Goal: Information Seeking & Learning: Find contact information

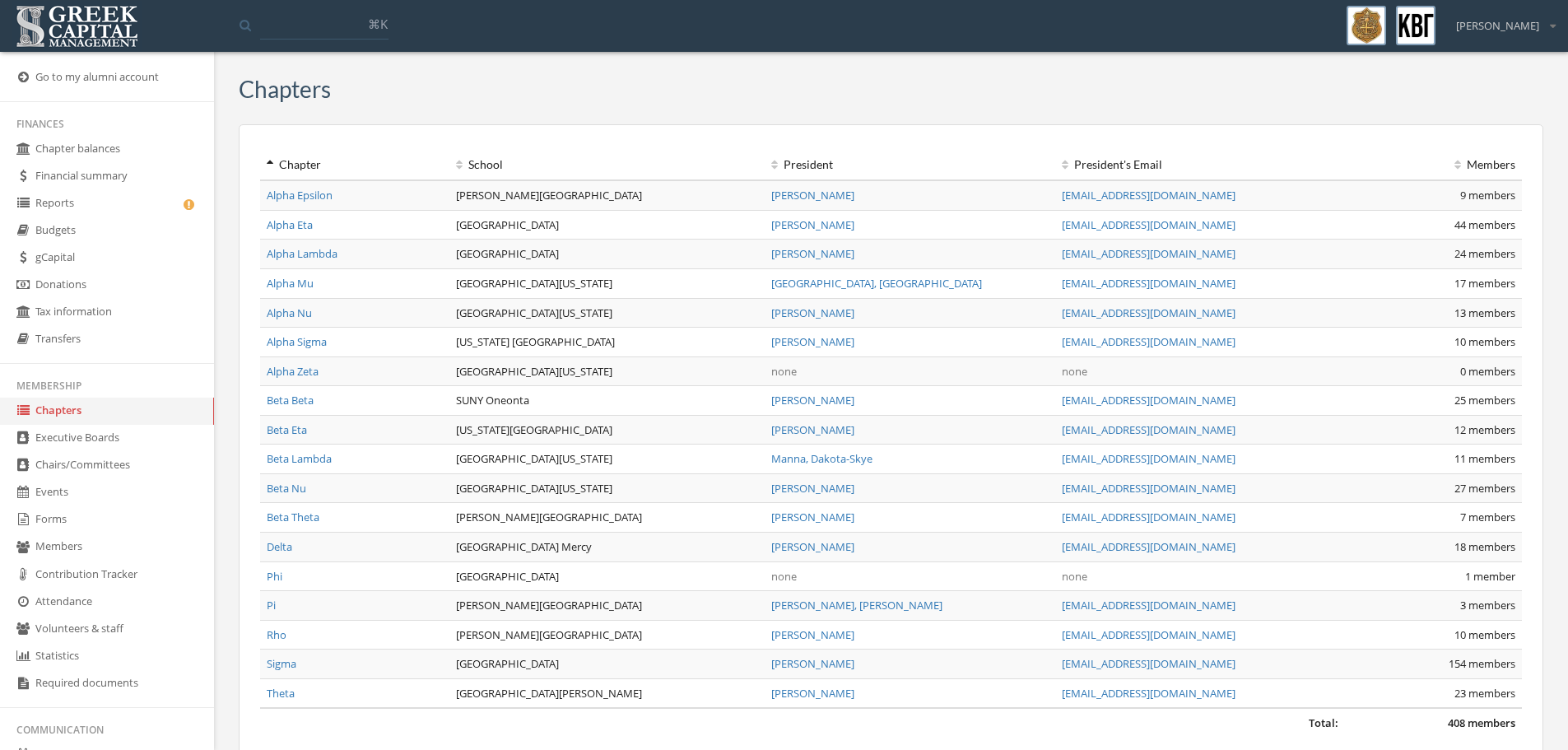
click at [283, 318] on link "Alpha Nu" at bounding box center [290, 313] width 45 height 15
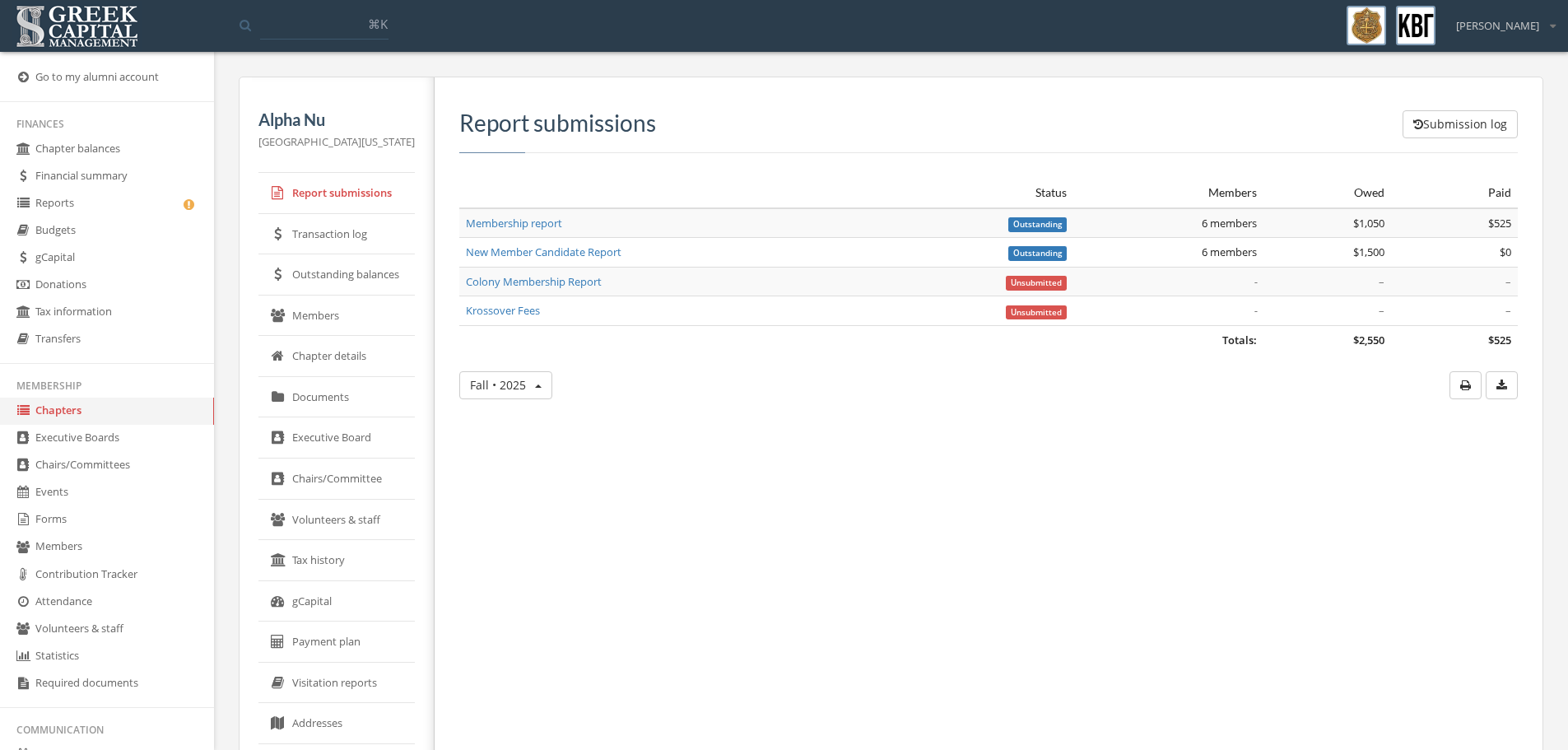
click at [352, 521] on link "Volunteers & staff" at bounding box center [336, 520] width 156 height 41
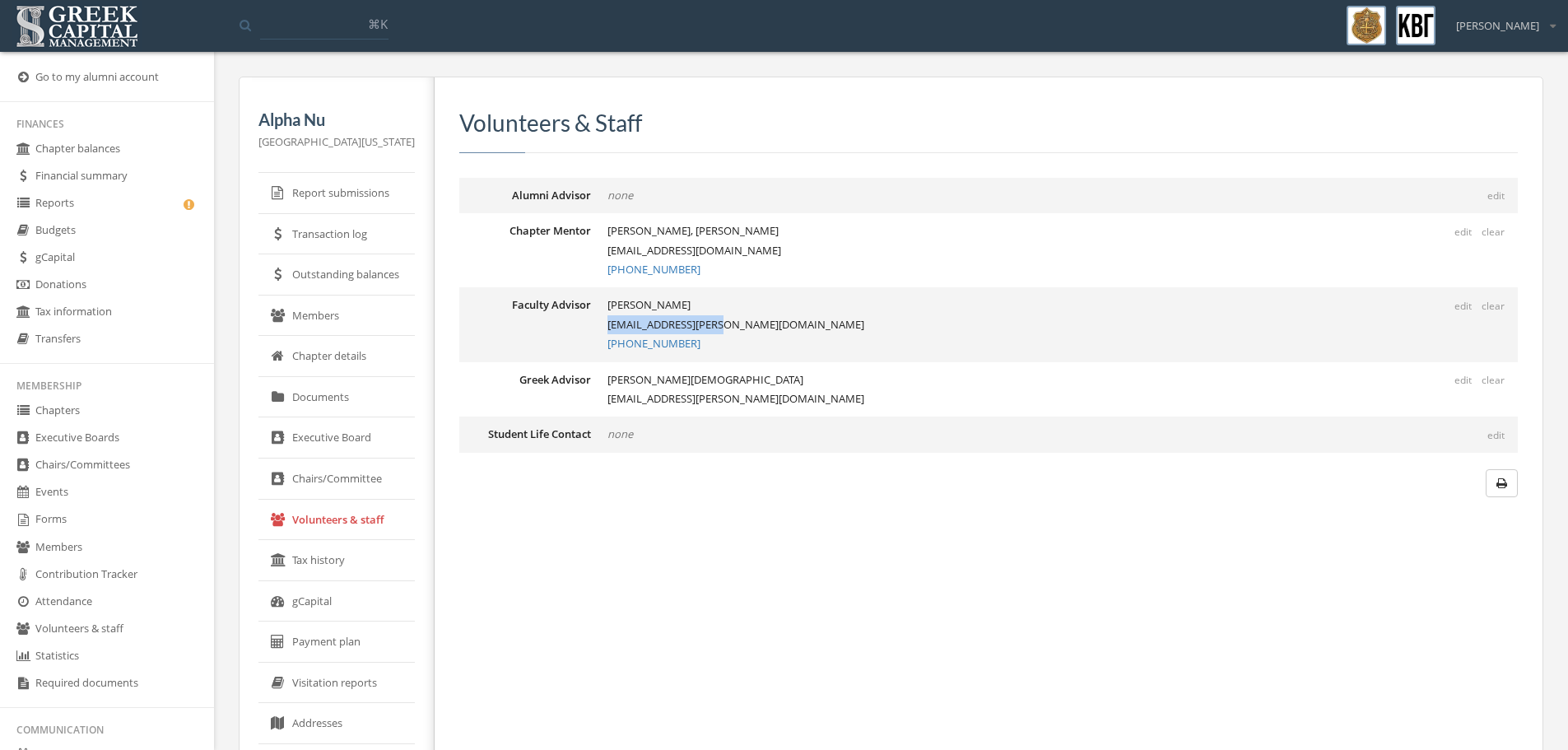
drag, startPoint x: 715, startPoint y: 323, endPoint x: 606, endPoint y: 325, distance: 109.0
click at [608, 325] on div "[PERSON_NAME] [PERSON_NAME][EMAIL_ADDRESS][DOMAIN_NAME] [PHONE_NUMBER]" at bounding box center [1063, 324] width 911 height 58
copy div "[EMAIL_ADDRESS][PERSON_NAME][DOMAIN_NAME]"
drag, startPoint x: 704, startPoint y: 395, endPoint x: 597, endPoint y: 397, distance: 107.0
click at [597, 397] on div "Greek Advisor edit clear [PERSON_NAME] [PERSON_NAME][EMAIL_ADDRESS][PERSON_NAME…" at bounding box center [989, 390] width 1059 height 55
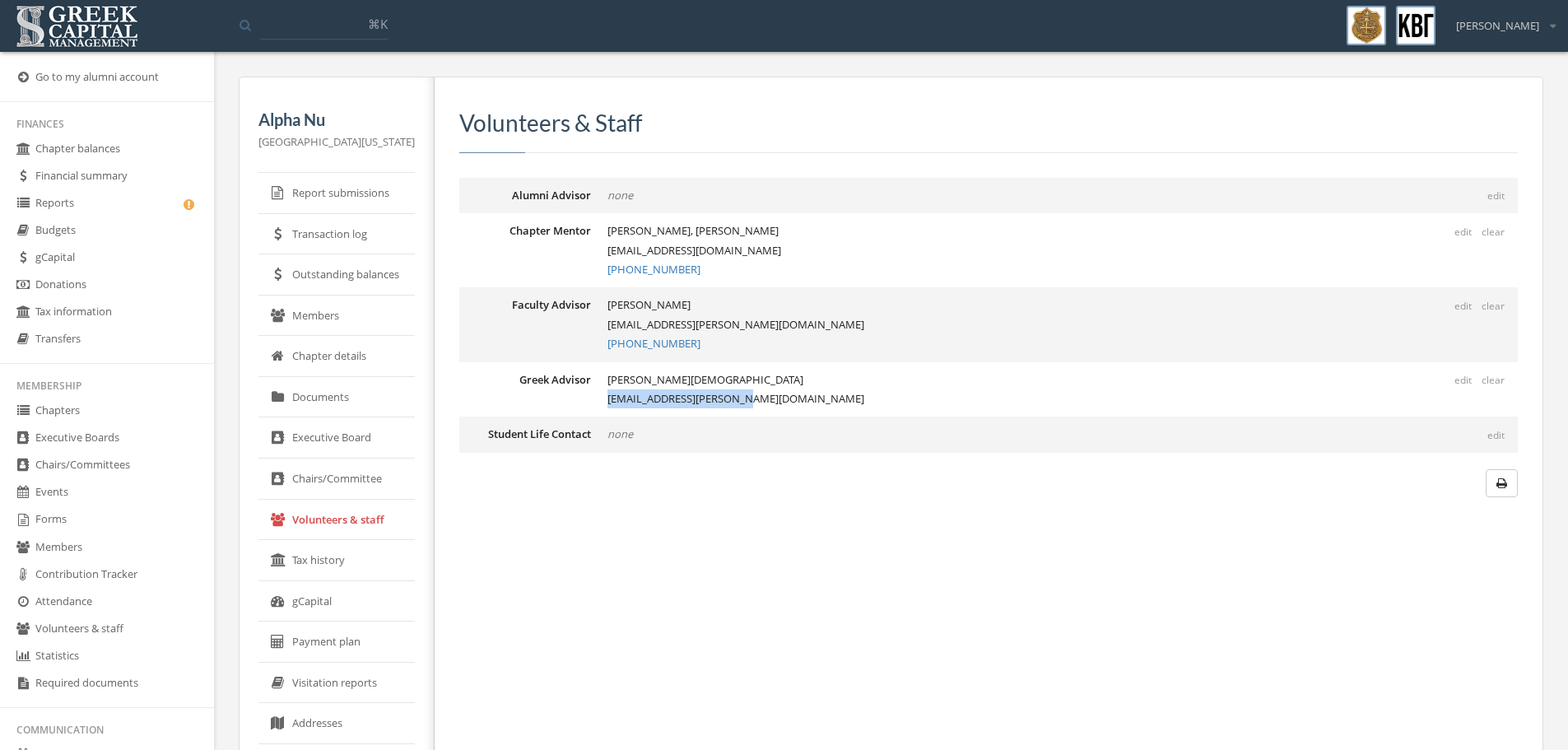
copy div "[EMAIL_ADDRESS][PERSON_NAME][DOMAIN_NAME]"
click at [331, 438] on link "Executive Board" at bounding box center [336, 438] width 156 height 41
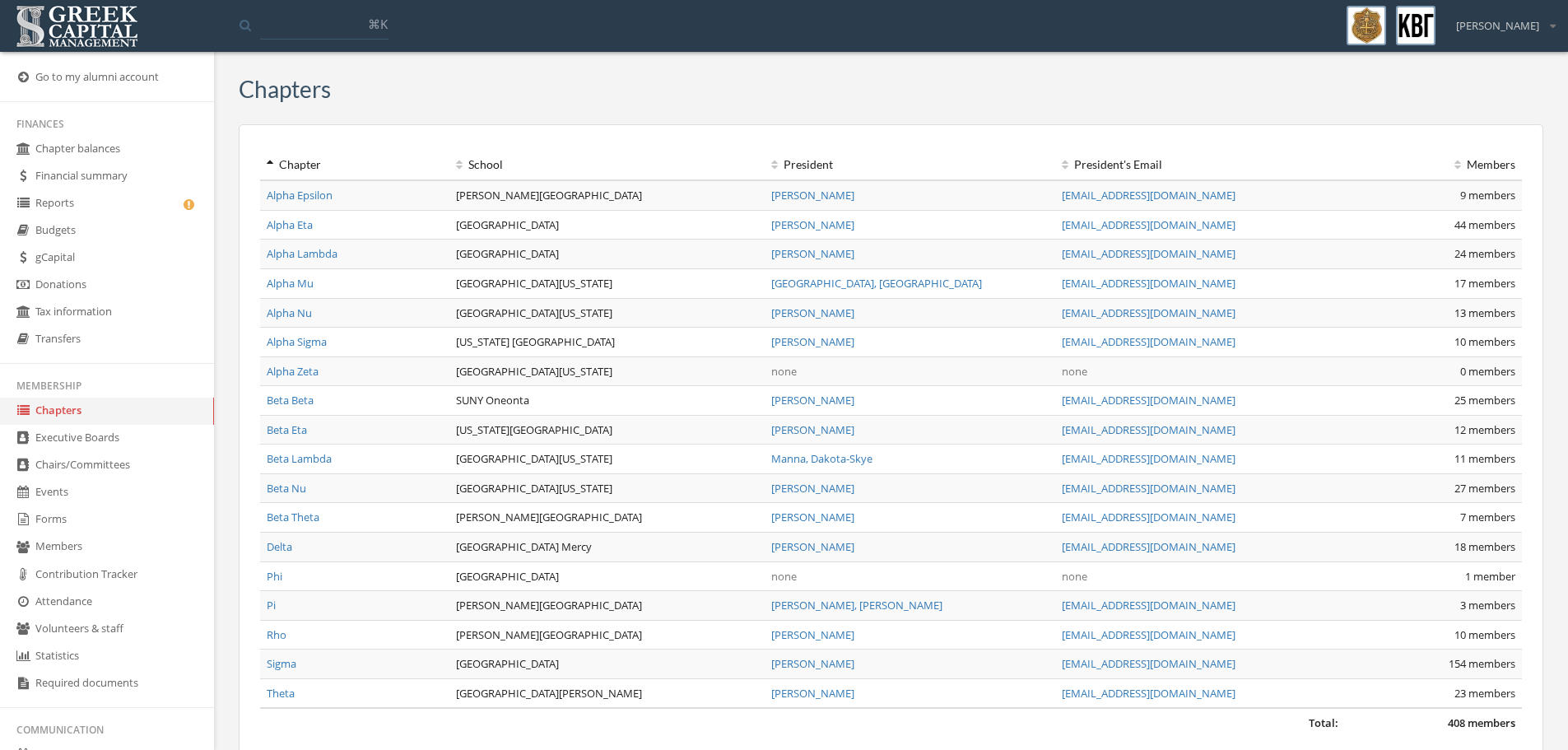
click at [301, 318] on link "Alpha Nu" at bounding box center [290, 313] width 45 height 15
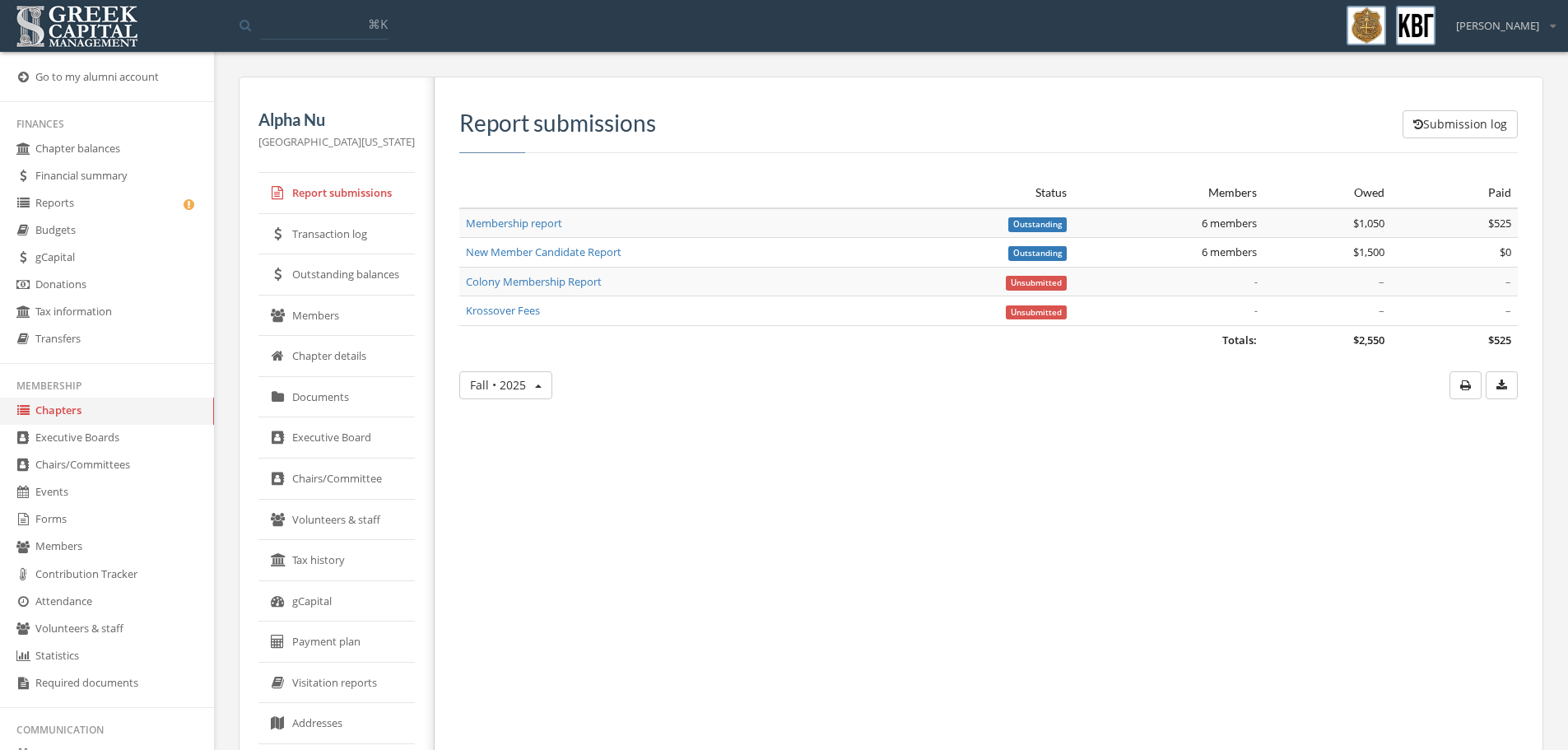
click at [320, 310] on link "Members" at bounding box center [336, 315] width 156 height 41
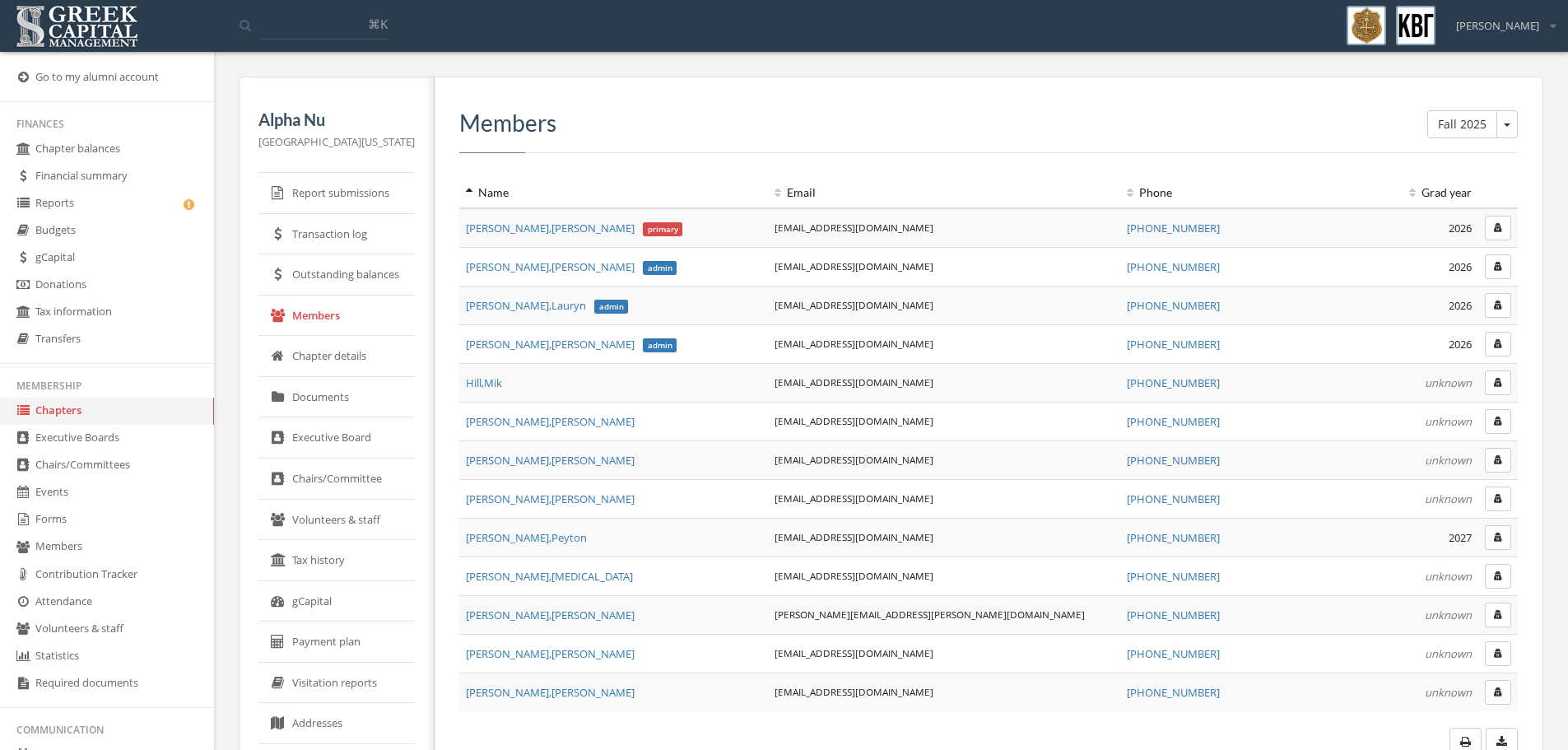
click at [502, 266] on span "[PERSON_NAME]" at bounding box center [571, 267] width 211 height 15
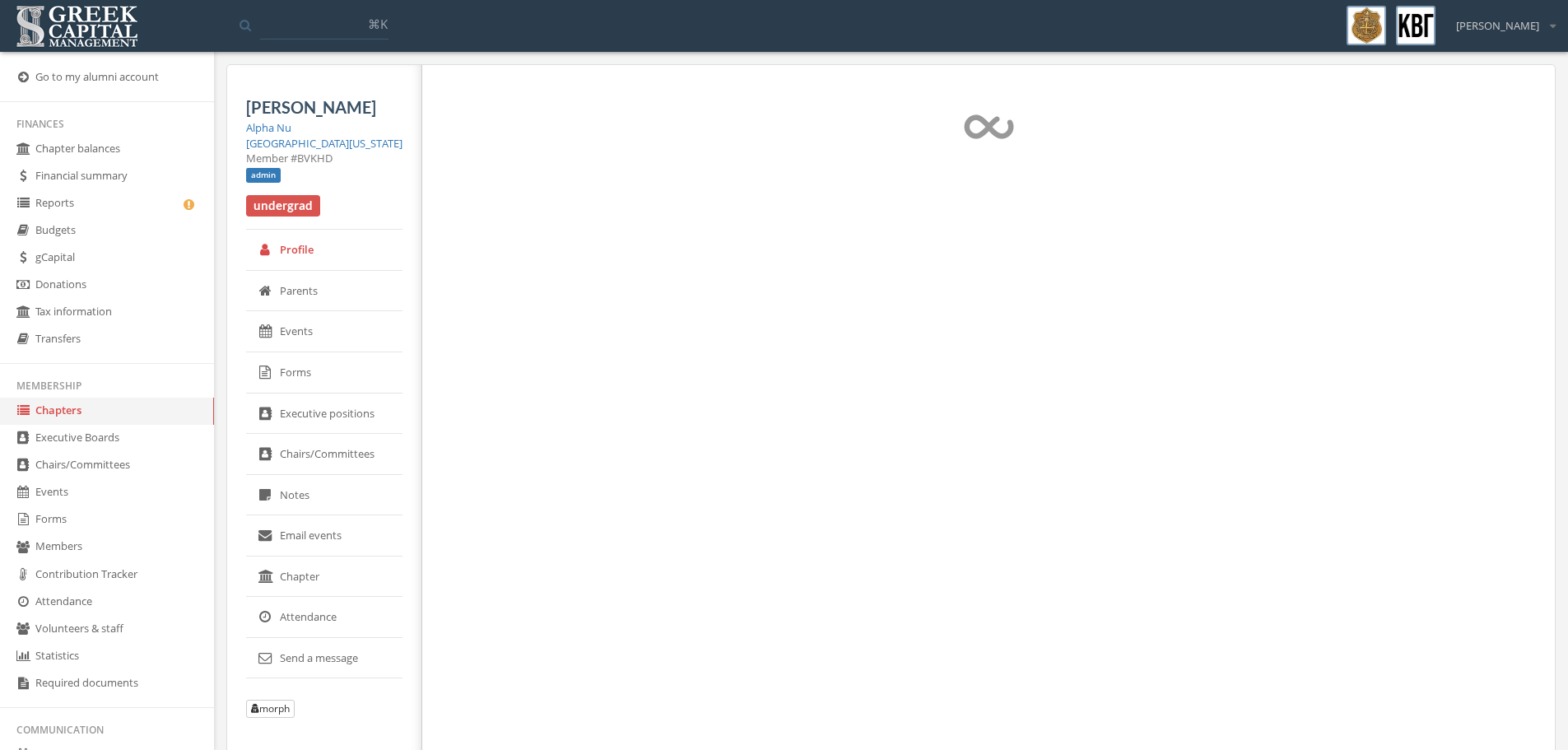
select select "******"
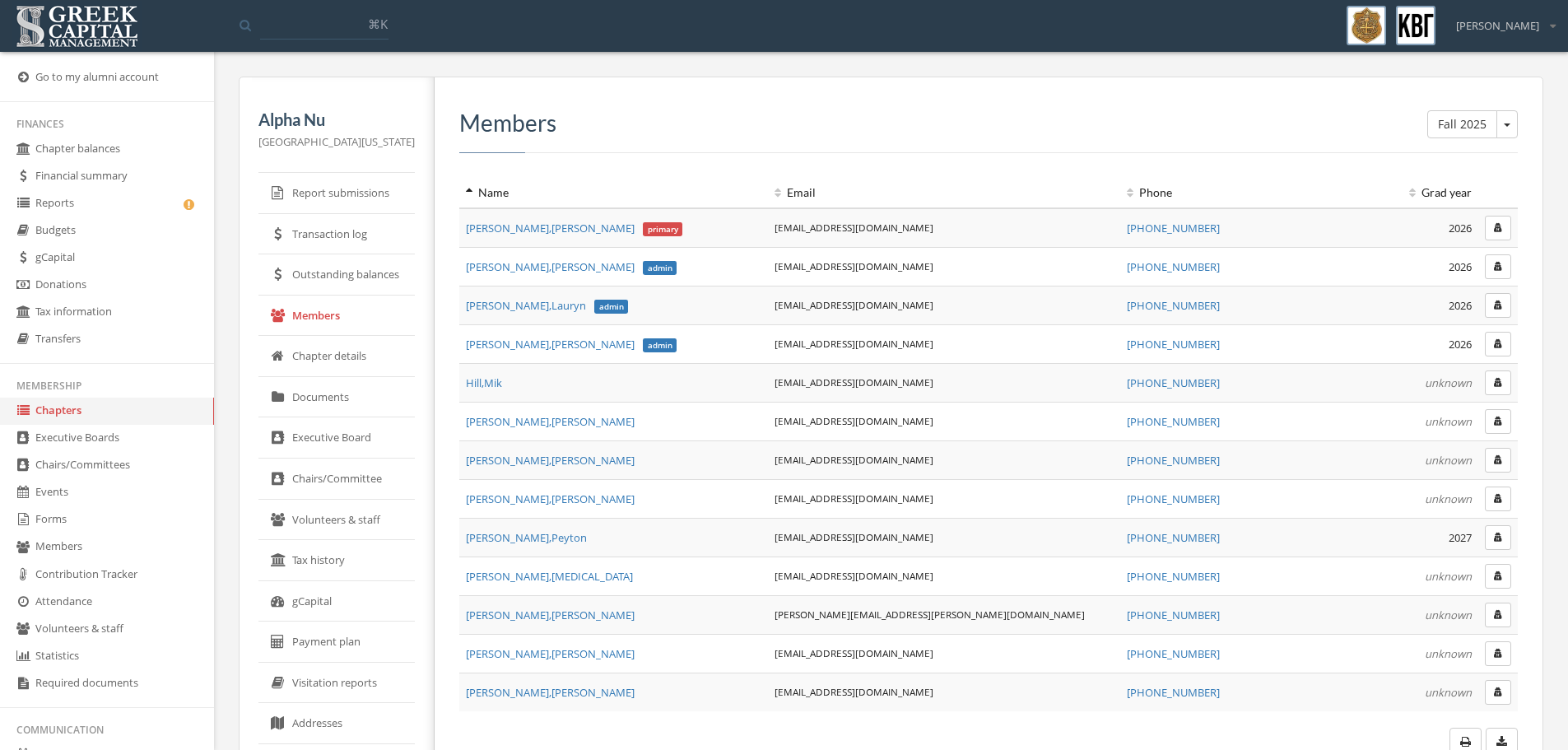
click at [336, 438] on link "Executive Board" at bounding box center [336, 438] width 156 height 41
